Goal: Task Accomplishment & Management: Complete application form

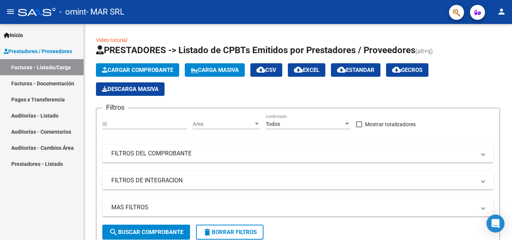
click at [37, 51] on span "Prestadores / Proveedores" at bounding box center [38, 51] width 68 height 8
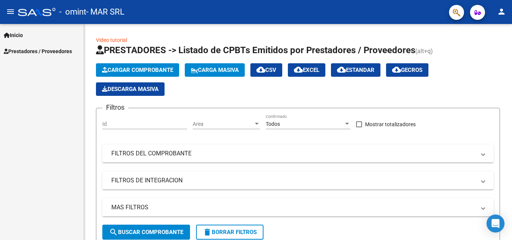
click at [28, 49] on span "Prestadores / Proveedores" at bounding box center [38, 51] width 68 height 8
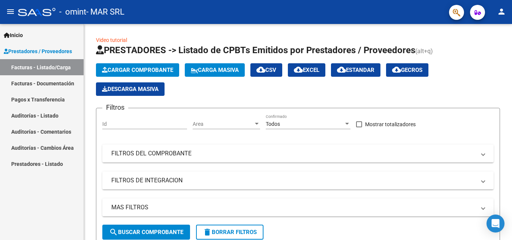
click at [47, 81] on link "Facturas - Documentación" at bounding box center [42, 83] width 84 height 16
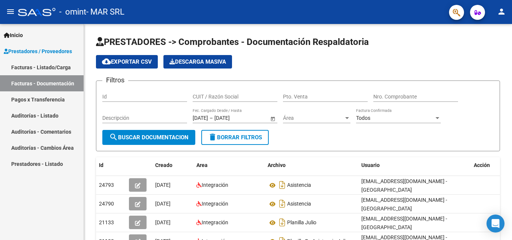
click at [50, 49] on span "Prestadores / Proveedores" at bounding box center [38, 51] width 68 height 8
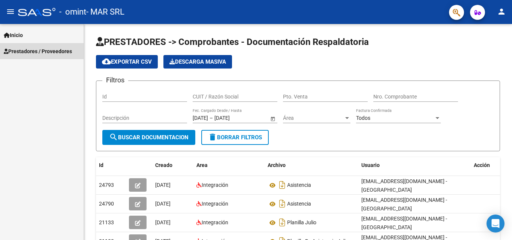
click at [47, 46] on link "Prestadores / Proveedores" at bounding box center [42, 51] width 84 height 16
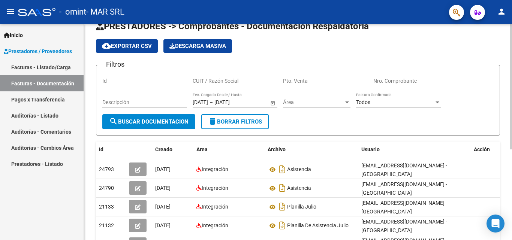
scroll to position [6, 0]
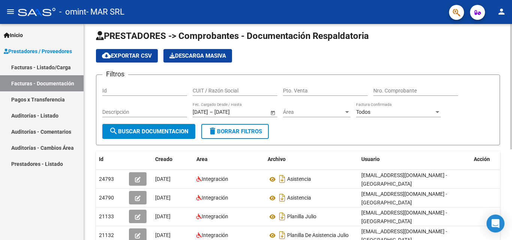
click at [151, 90] on input "Id" at bounding box center [144, 91] width 85 height 6
click at [150, 90] on input "Id" at bounding box center [144, 91] width 85 height 6
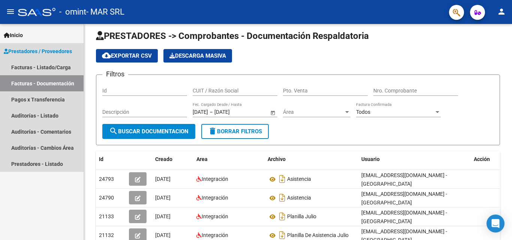
click at [63, 51] on span "Prestadores / Proveedores" at bounding box center [38, 51] width 68 height 8
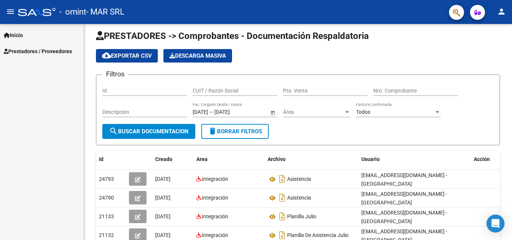
click at [55, 51] on span "Prestadores / Proveedores" at bounding box center [38, 51] width 68 height 8
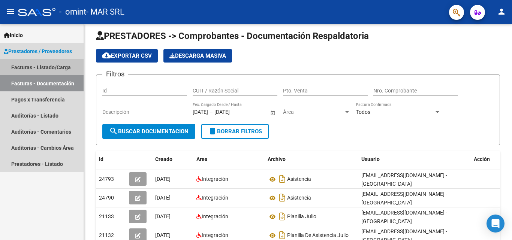
click at [57, 67] on link "Facturas - Listado/Carga" at bounding box center [42, 67] width 84 height 16
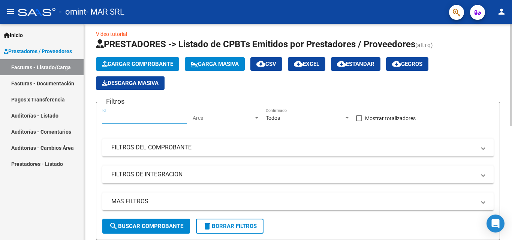
click at [148, 120] on input "Id" at bounding box center [144, 118] width 85 height 6
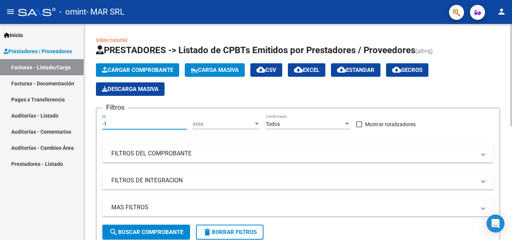
type input "-1"
click at [152, 66] on button "Cargar Comprobante" at bounding box center [137, 69] width 83 height 13
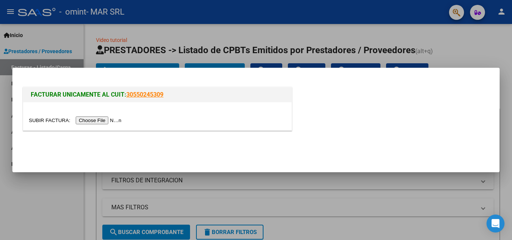
click at [106, 119] on input "file" at bounding box center [76, 121] width 95 height 8
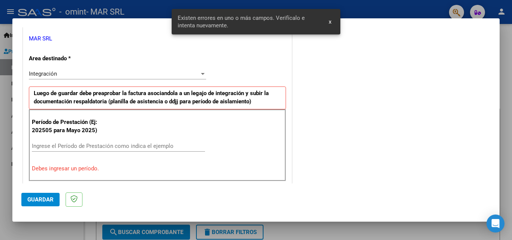
scroll to position [169, 0]
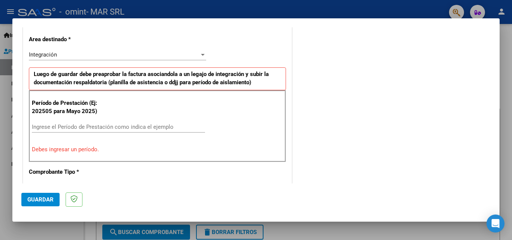
click at [120, 127] on input "Ingrese el Período de Prestación como indica el ejemplo" at bounding box center [118, 127] width 173 height 7
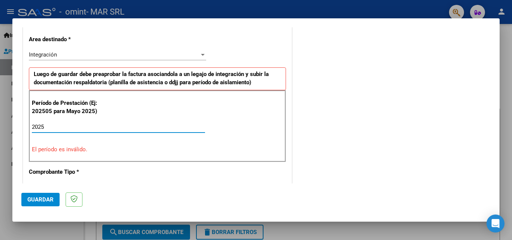
click at [78, 125] on input "2025" at bounding box center [118, 127] width 173 height 7
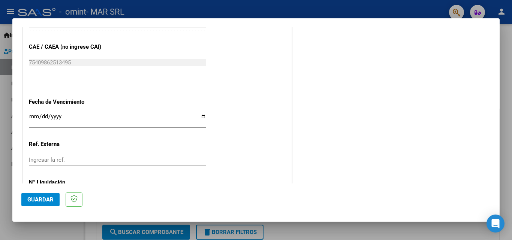
scroll to position [503, 0]
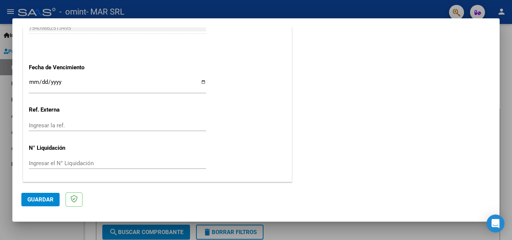
type input "202509"
click at [202, 83] on input "Ingresar la fecha" at bounding box center [117, 85] width 177 height 12
type input "[DATE]"
click at [49, 196] on button "Guardar" at bounding box center [40, 199] width 38 height 13
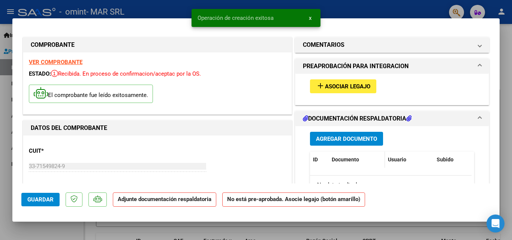
scroll to position [37, 0]
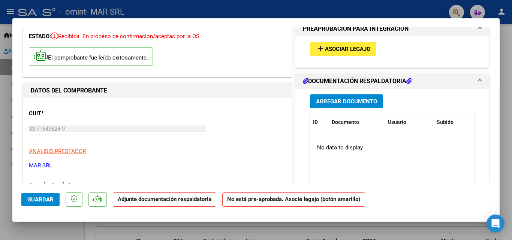
click at [358, 103] on span "Agregar Documento" at bounding box center [346, 101] width 61 height 7
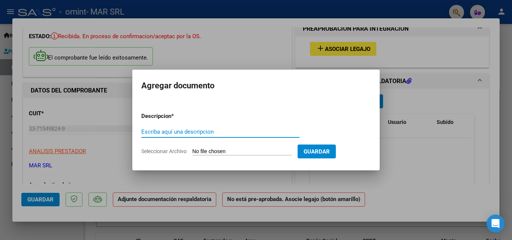
click at [244, 151] on input "Seleccionar Archivo" at bounding box center [241, 151] width 99 height 7
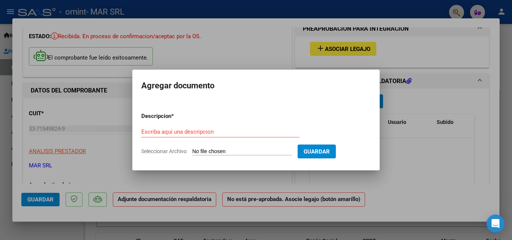
type input "C:\fakepath\planilla de asistencia de septiembre de [PERSON_NAME].pdf"
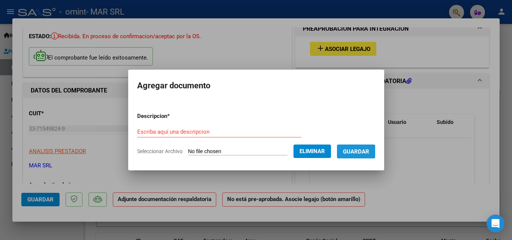
click at [358, 153] on span "Guardar" at bounding box center [356, 151] width 26 height 7
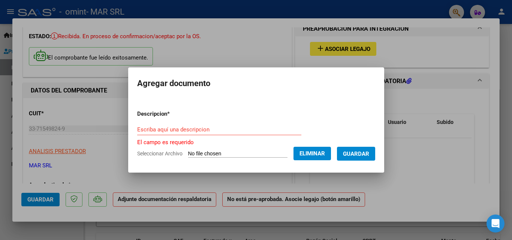
click at [192, 132] on input "Escriba aquí una descripcion" at bounding box center [219, 129] width 164 height 7
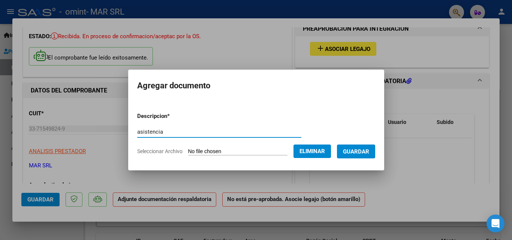
type input "asistencia"
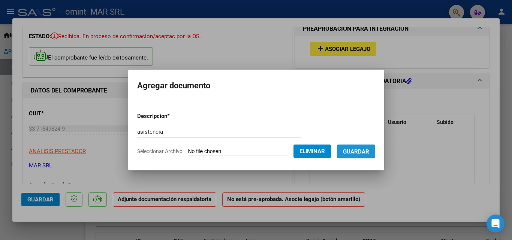
click at [364, 152] on span "Guardar" at bounding box center [356, 151] width 26 height 7
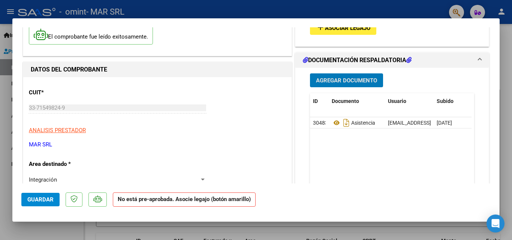
scroll to position [0, 0]
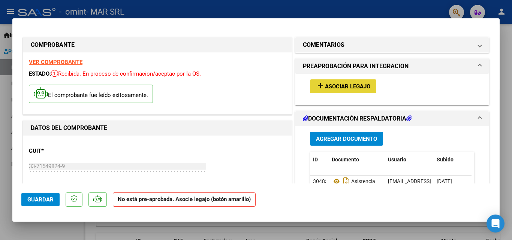
click at [355, 87] on span "Asociar Legajo" at bounding box center [347, 86] width 45 height 7
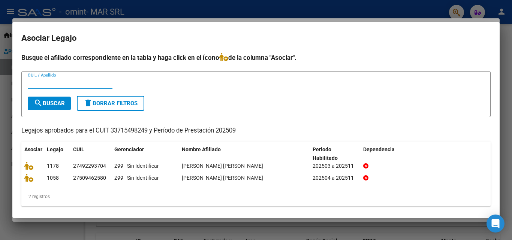
type input "o"
type input "z"
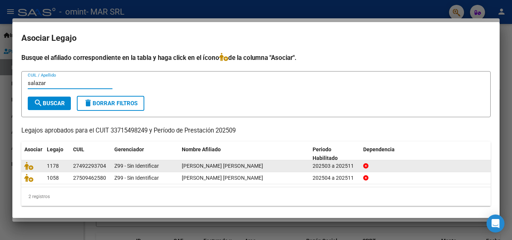
scroll to position [4, 0]
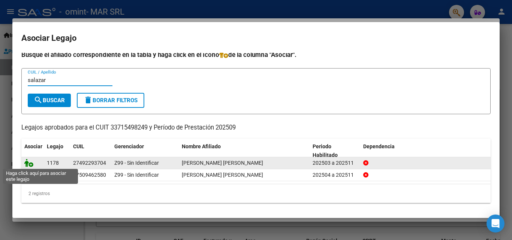
type input "salazar"
click at [27, 163] on icon at bounding box center [28, 163] width 9 height 8
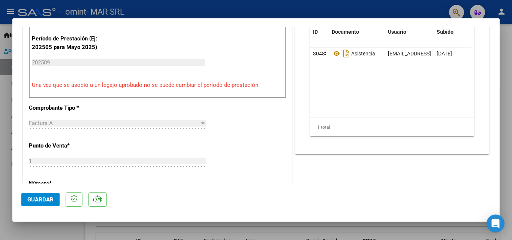
scroll to position [262, 0]
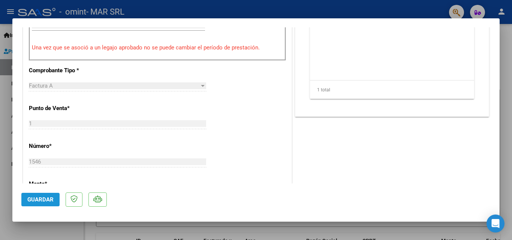
click at [53, 197] on button "Guardar" at bounding box center [40, 199] width 38 height 13
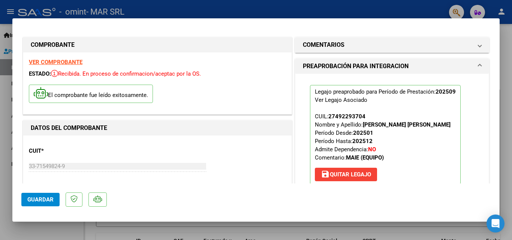
scroll to position [112, 0]
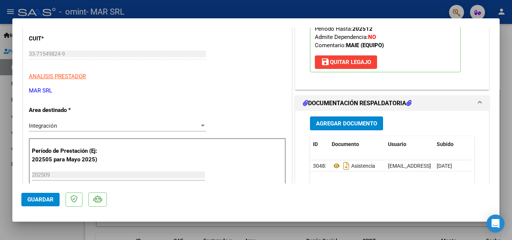
click at [52, 198] on span "Guardar" at bounding box center [40, 199] width 26 height 7
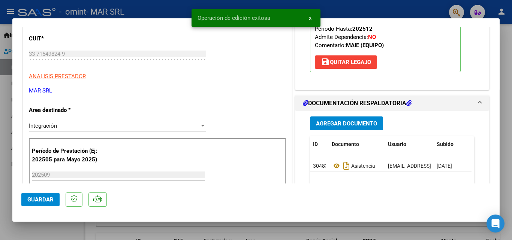
click at [253, 226] on div at bounding box center [256, 120] width 512 height 240
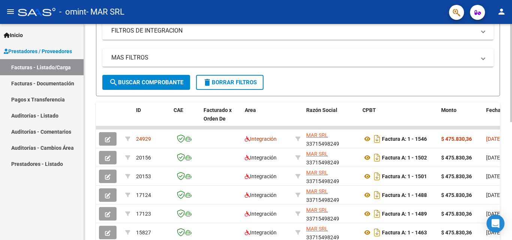
scroll to position [0, 0]
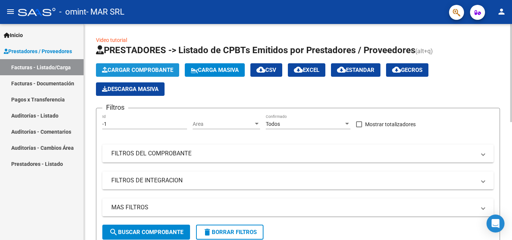
click at [151, 69] on span "Cargar Comprobante" at bounding box center [137, 70] width 71 height 7
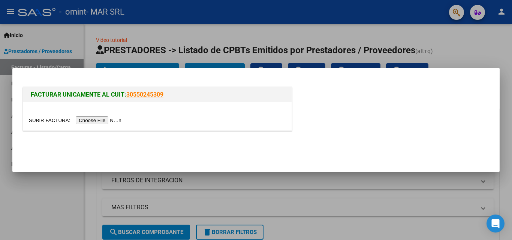
click at [103, 117] on input "file" at bounding box center [76, 121] width 95 height 8
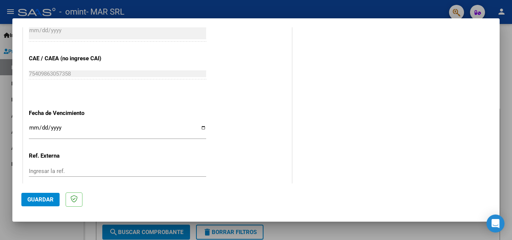
scroll to position [483, 0]
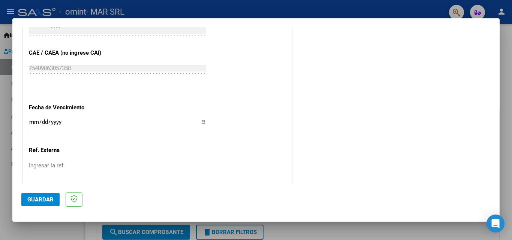
click at [200, 121] on input "Ingresar la fecha" at bounding box center [117, 125] width 177 height 12
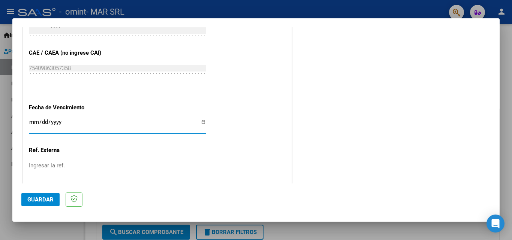
type input "[DATE]"
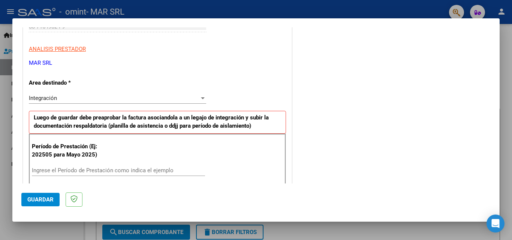
scroll to position [183, 0]
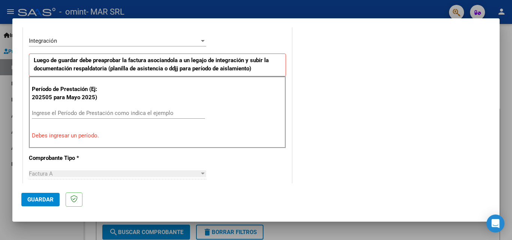
click at [115, 111] on input "Ingrese el Período de Prestación como indica el ejemplo" at bounding box center [118, 113] width 173 height 7
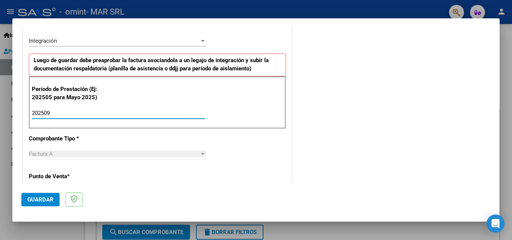
type input "202509"
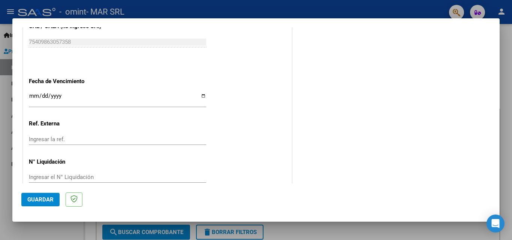
scroll to position [503, 0]
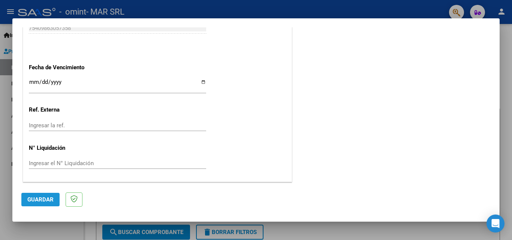
click at [40, 196] on span "Guardar" at bounding box center [40, 199] width 26 height 7
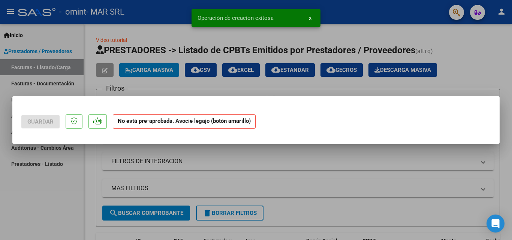
scroll to position [0, 0]
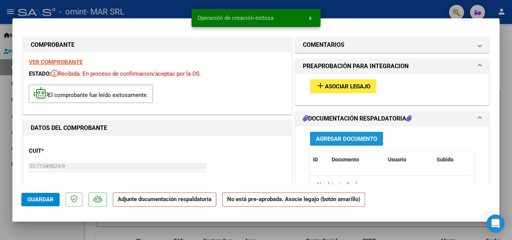
click at [349, 138] on span "Agregar Documento" at bounding box center [346, 139] width 61 height 7
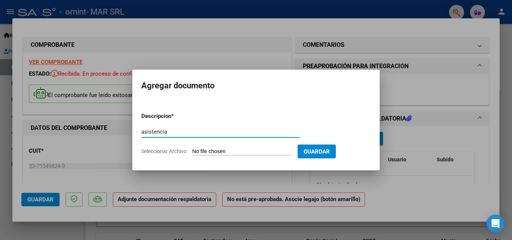
type input "asistencia"
click at [242, 153] on input "Seleccionar Archivo" at bounding box center [241, 151] width 99 height 7
type input "C:\fakepath\planilla de asistencia de septiembre de [PERSON_NAME].pdf"
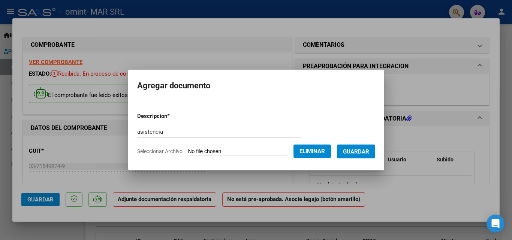
click at [359, 148] on span "Guardar" at bounding box center [356, 151] width 26 height 7
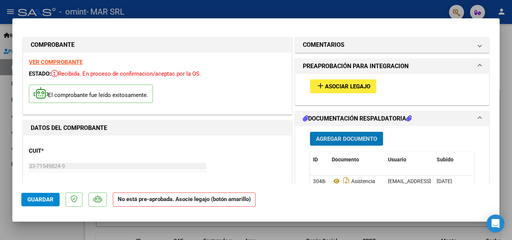
click at [335, 82] on button "add Asociar Legajo" at bounding box center [343, 86] width 66 height 14
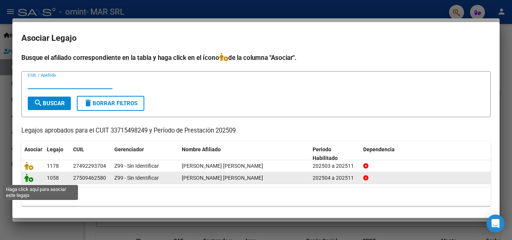
click at [27, 178] on icon at bounding box center [28, 178] width 9 height 8
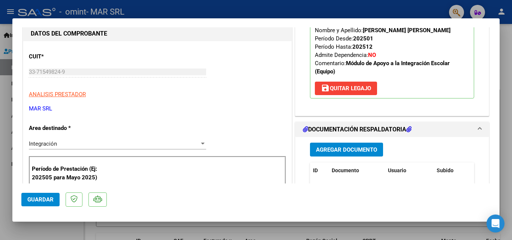
scroll to position [112, 0]
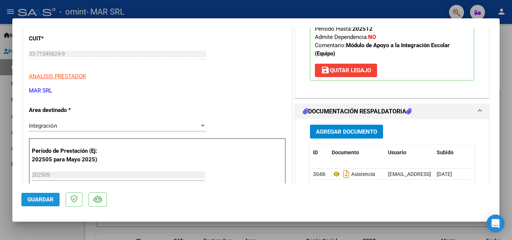
click at [55, 199] on button "Guardar" at bounding box center [40, 199] width 38 height 13
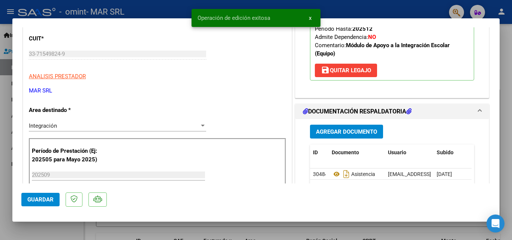
click at [55, 199] on button "Guardar" at bounding box center [40, 199] width 38 height 13
click at [171, 232] on div at bounding box center [256, 120] width 512 height 240
